Goal: Information Seeking & Learning: Learn about a topic

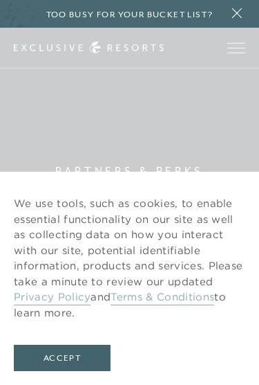
click at [63, 359] on button "Accept" at bounding box center [62, 357] width 97 height 26
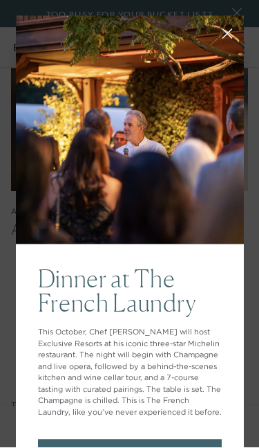
scroll to position [1921, 0]
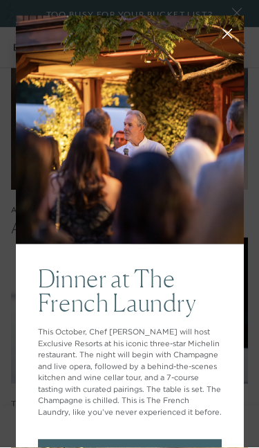
click at [223, 36] on icon at bounding box center [227, 34] width 10 height 10
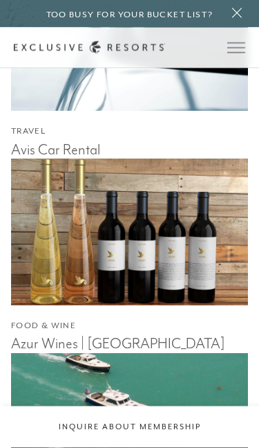
scroll to position [2194, 0]
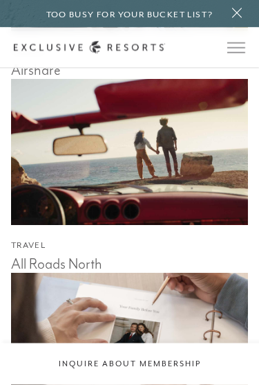
click at [232, 44] on span "Open navigation" at bounding box center [237, 48] width 18 height 10
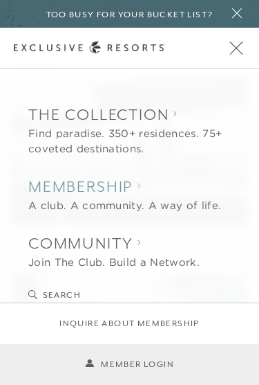
click at [133, 190] on h2 "Membership" at bounding box center [124, 187] width 193 height 22
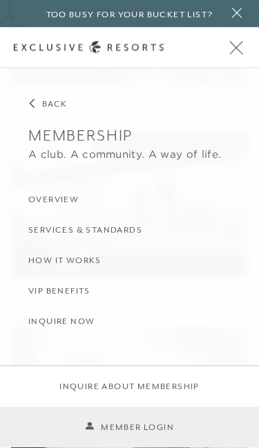
scroll to position [1643, 0]
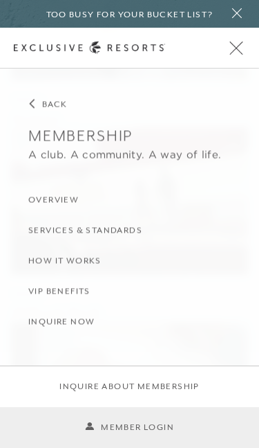
click at [74, 196] on h3 "Overview" at bounding box center [53, 200] width 50 height 13
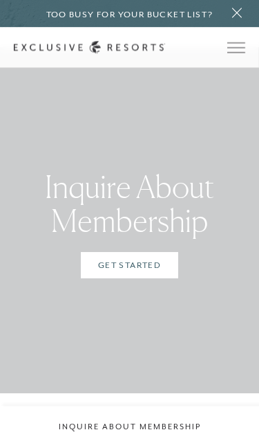
scroll to position [3483, 0]
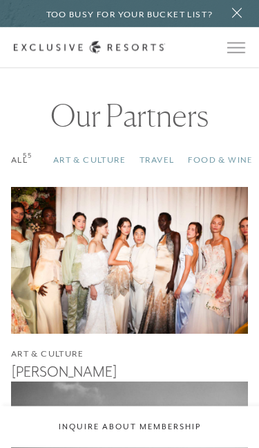
click at [232, 46] on span "Open navigation" at bounding box center [237, 48] width 18 height 10
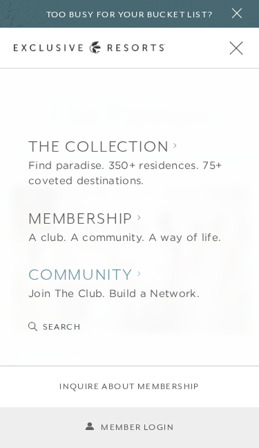
click at [138, 276] on h2 "Community" at bounding box center [114, 275] width 172 height 22
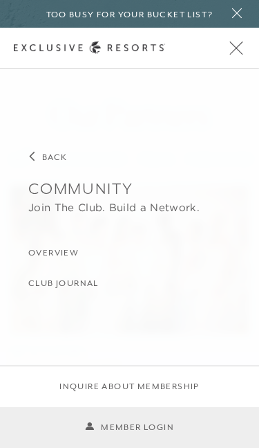
click at [77, 251] on h3 "Overview" at bounding box center [53, 252] width 50 height 13
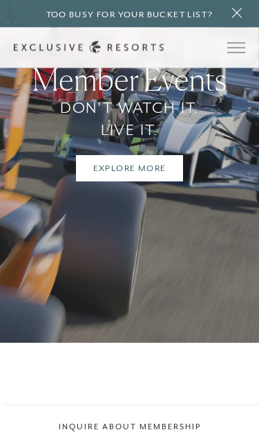
click at [236, 17] on icon at bounding box center [237, 13] width 19 height 11
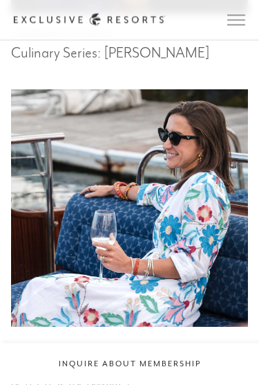
scroll to position [797, 0]
